Goal: Information Seeking & Learning: Learn about a topic

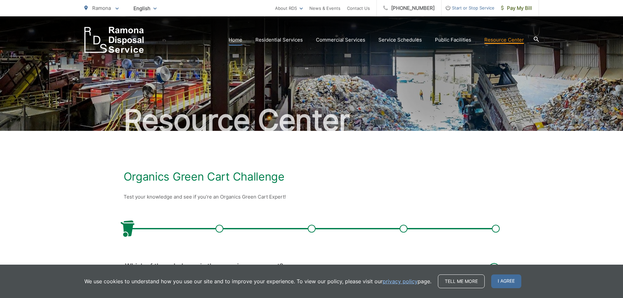
click at [241, 41] on link "Home" at bounding box center [235, 40] width 14 height 8
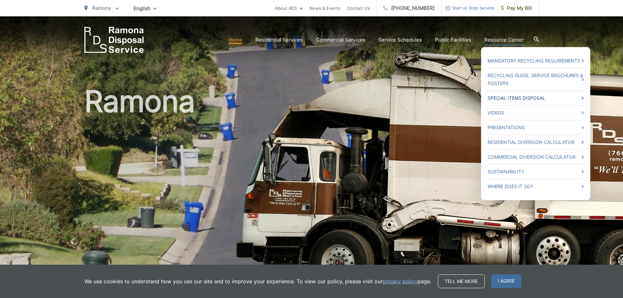
click at [507, 96] on link "Special Items Disposal" at bounding box center [535, 98] width 96 height 8
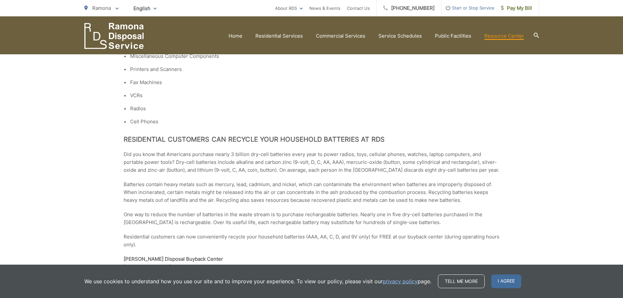
scroll to position [743, 0]
